Goal: Information Seeking & Learning: Check status

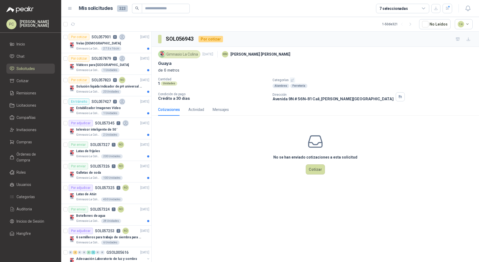
scroll to position [221, 0]
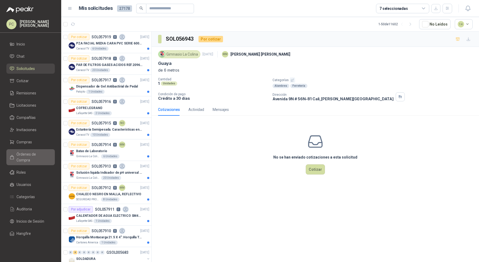
click at [34, 154] on span "Órdenes de Compra" at bounding box center [33, 158] width 33 height 12
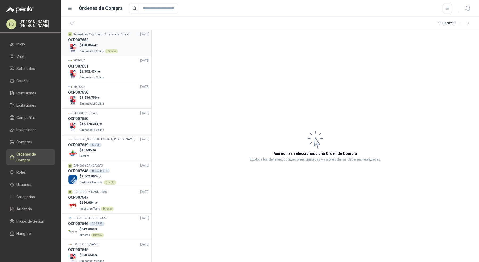
click at [96, 51] on span "Gimnasio La Colina" at bounding box center [92, 51] width 25 height 3
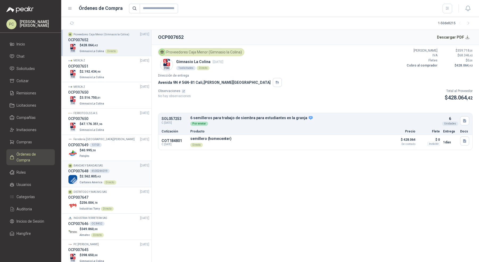
click at [120, 169] on div "OCP007648 4500244019" at bounding box center [108, 171] width 81 height 6
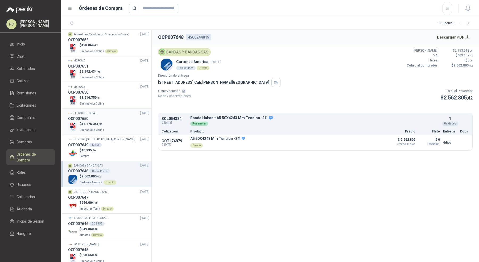
click at [124, 123] on div "$ 47.176.351 ,96 Gimnasio La Colina" at bounding box center [108, 127] width 81 height 11
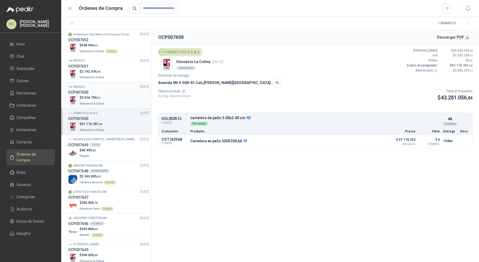
click at [126, 99] on div "$ 3.516.750 ,01 Gimnasio La Colina" at bounding box center [108, 100] width 81 height 11
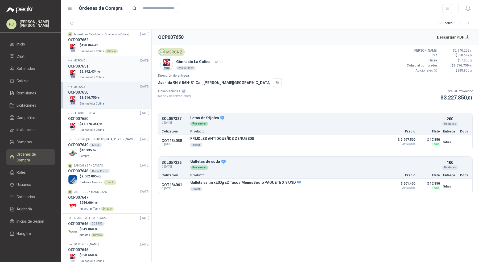
click at [128, 70] on div "$ 2.192.434 ,90 Gimnasio La Colina" at bounding box center [108, 74] width 81 height 11
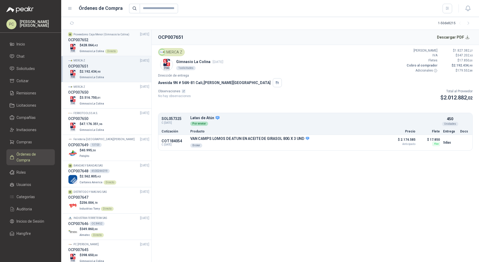
click at [129, 44] on div "$ 428.064 ,42 Gimnasio La Colina Directo" at bounding box center [108, 48] width 81 height 11
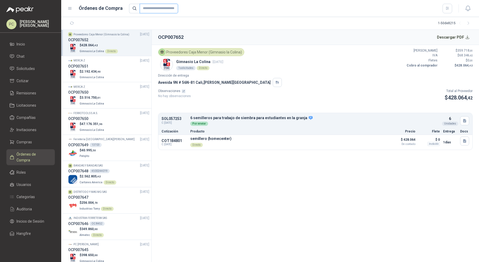
click at [149, 8] on input "text" at bounding box center [159, 9] width 38 height 10
paste input "******"
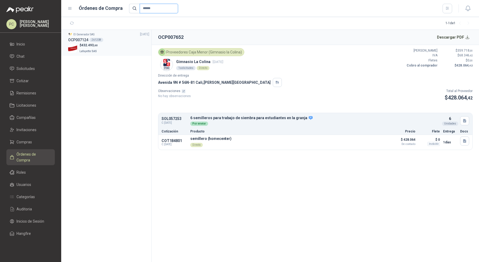
type input "******"
click at [120, 49] on div "$ 432.493 ,60 Lafayette SAS" at bounding box center [108, 48] width 81 height 11
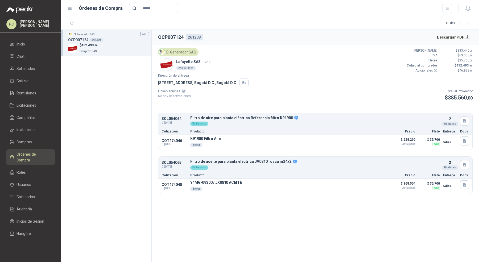
click at [174, 117] on p "SOL054064" at bounding box center [175, 119] width 26 height 4
copy p "SOL054064"
click at [28, 66] on span "Solicitudes" at bounding box center [26, 69] width 18 height 6
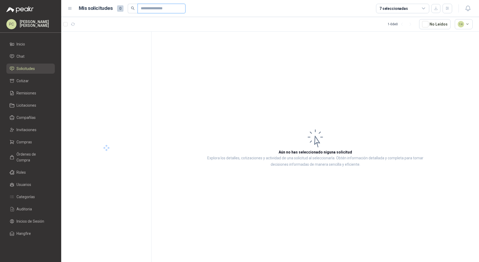
click at [157, 6] on input "text" at bounding box center [159, 8] width 37 height 9
paste input "*********"
type input "*********"
click at [128, 43] on div "Filtros planta eléctrica" at bounding box center [110, 43] width 69 height 6
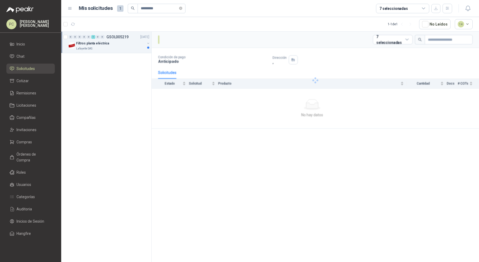
click at [128, 43] on div "Filtros planta eléctrica" at bounding box center [110, 43] width 69 height 6
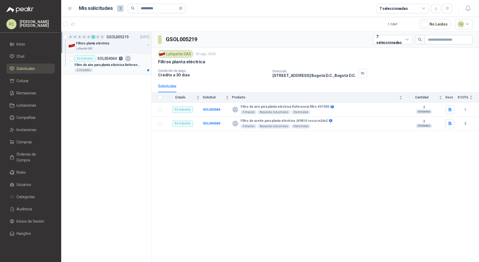
click at [129, 70] on div "2 Unidades" at bounding box center [112, 70] width 75 height 4
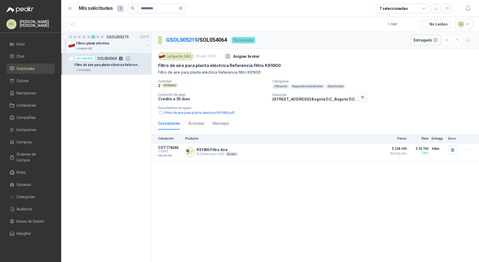
click at [175, 36] on p "GSOL005219 / SOL054064" at bounding box center [197, 40] width 62 height 8
click at [176, 39] on link "GSOL005219" at bounding box center [181, 40] width 31 height 6
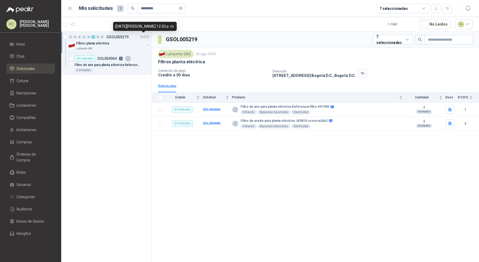
click at [131, 36] on div "0 0 0 0 0 1 0 0 GSOL005219 29/08/25" at bounding box center [110, 37] width 82 height 6
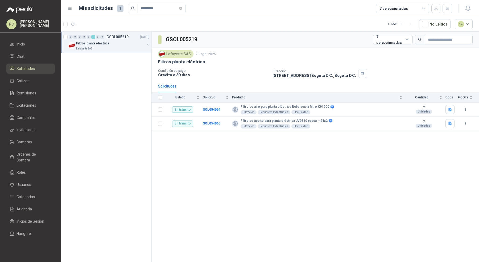
click at [131, 36] on div "0 0 0 0 0 1 0 0 GSOL005219 29/08/25" at bounding box center [110, 37] width 82 height 6
click at [210, 111] on td "SOL054064" at bounding box center [217, 110] width 29 height 14
click at [213, 109] on b "SOL054064" at bounding box center [212, 110] width 18 height 4
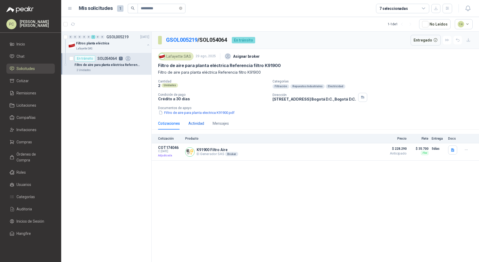
click at [200, 121] on div "Actividad" at bounding box center [197, 124] width 16 height 6
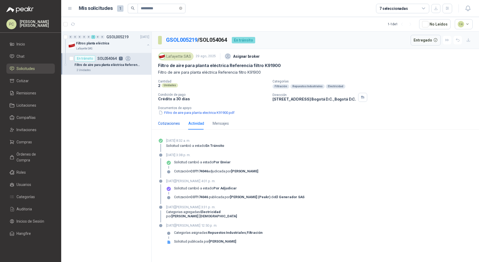
click at [177, 123] on div "Cotizaciones" at bounding box center [169, 124] width 22 height 6
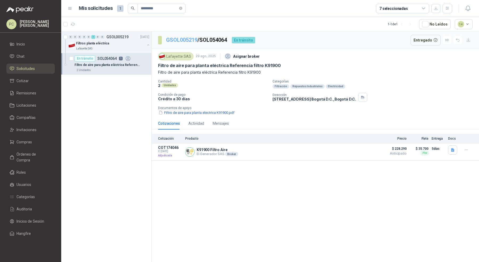
click at [179, 37] on link "GSOL005219" at bounding box center [181, 40] width 31 height 6
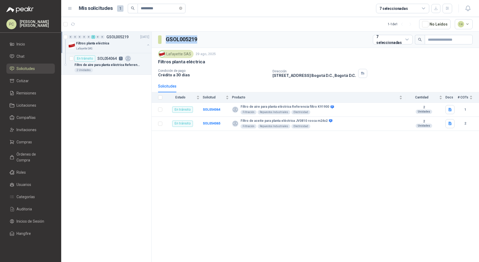
drag, startPoint x: 203, startPoint y: 37, endPoint x: 163, endPoint y: 39, distance: 39.4
click at [163, 39] on div "GSOL005219 7 seleccionadas" at bounding box center [316, 40] width 328 height 16
click at [217, 46] on div "GSOL005219 7 seleccionadas" at bounding box center [316, 40] width 328 height 16
